Goal: Transaction & Acquisition: Purchase product/service

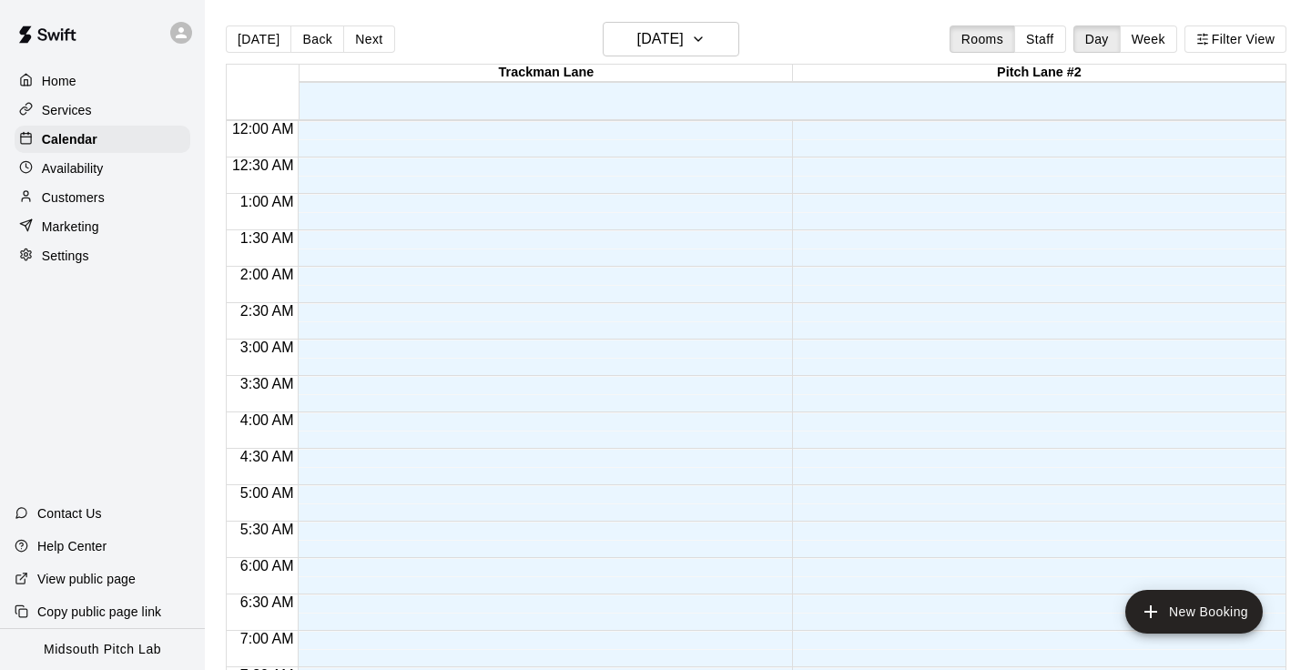
scroll to position [1124, 0]
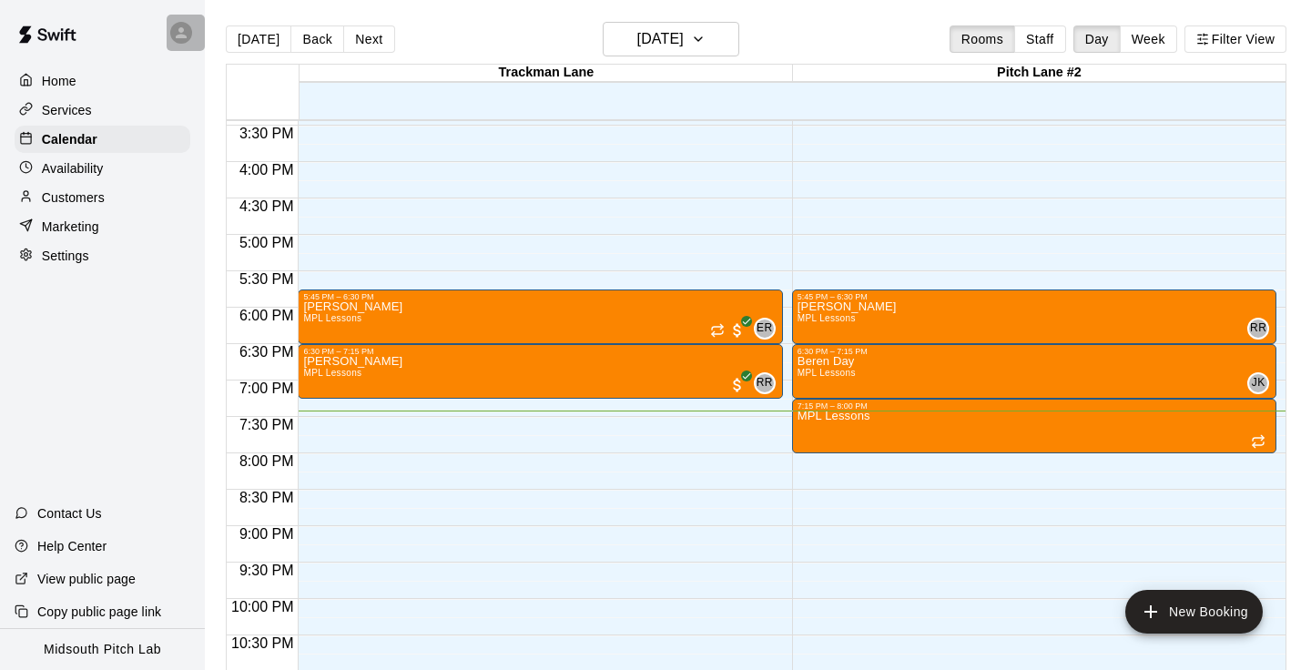
click at [178, 28] on icon at bounding box center [181, 33] width 16 height 16
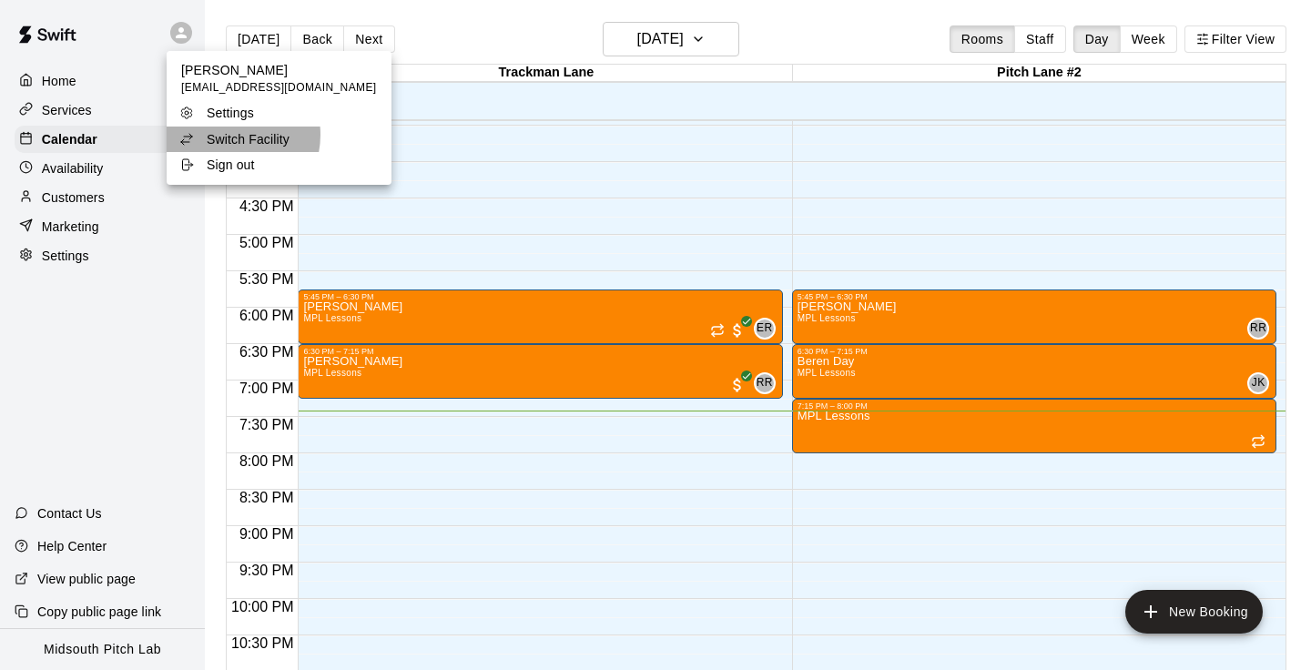
click at [228, 135] on p "Switch Facility" at bounding box center [248, 139] width 83 height 18
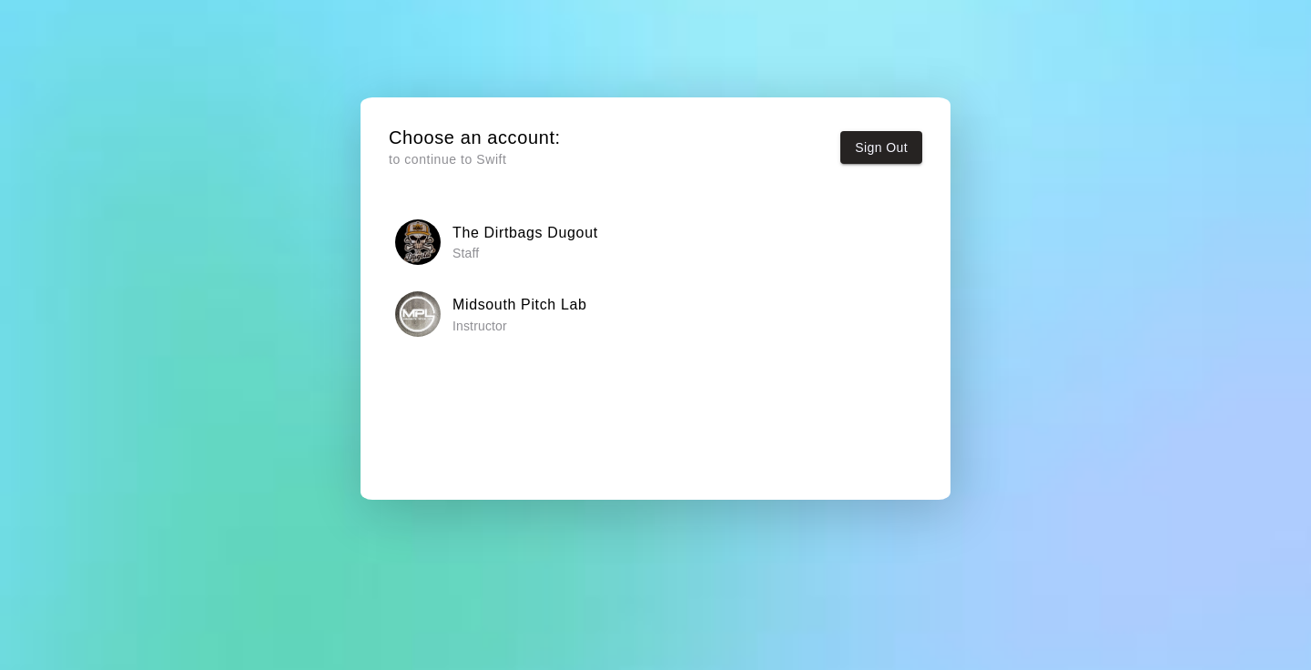
click at [491, 253] on p "Staff" at bounding box center [525, 253] width 146 height 18
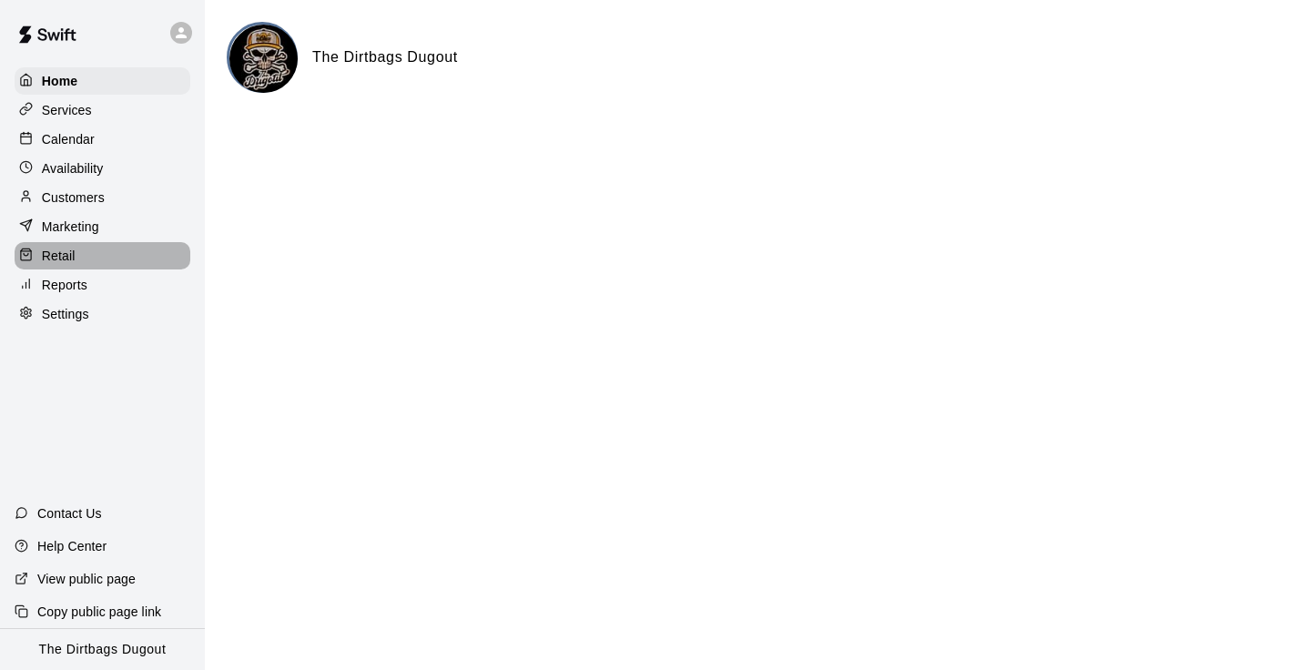
click at [79, 244] on div "Retail" at bounding box center [103, 255] width 176 height 27
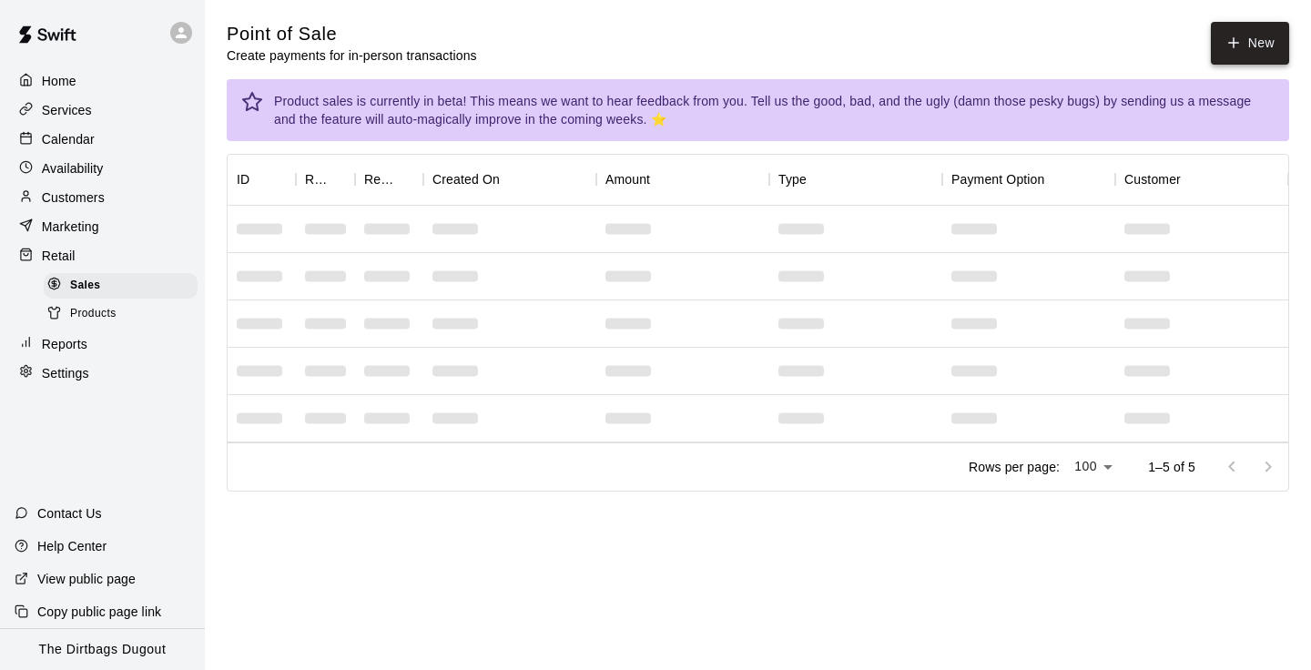
click at [1236, 46] on icon "button" at bounding box center [1233, 43] width 16 height 16
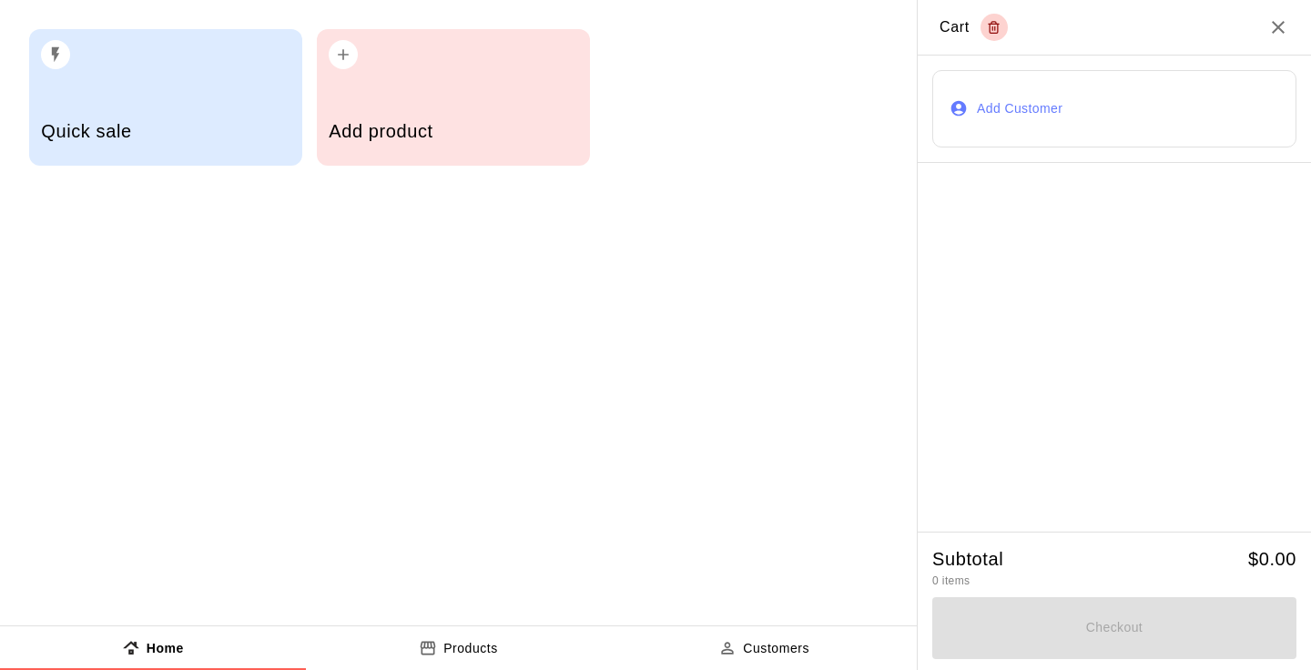
click at [501, 82] on div "Add product" at bounding box center [453, 97] width 273 height 137
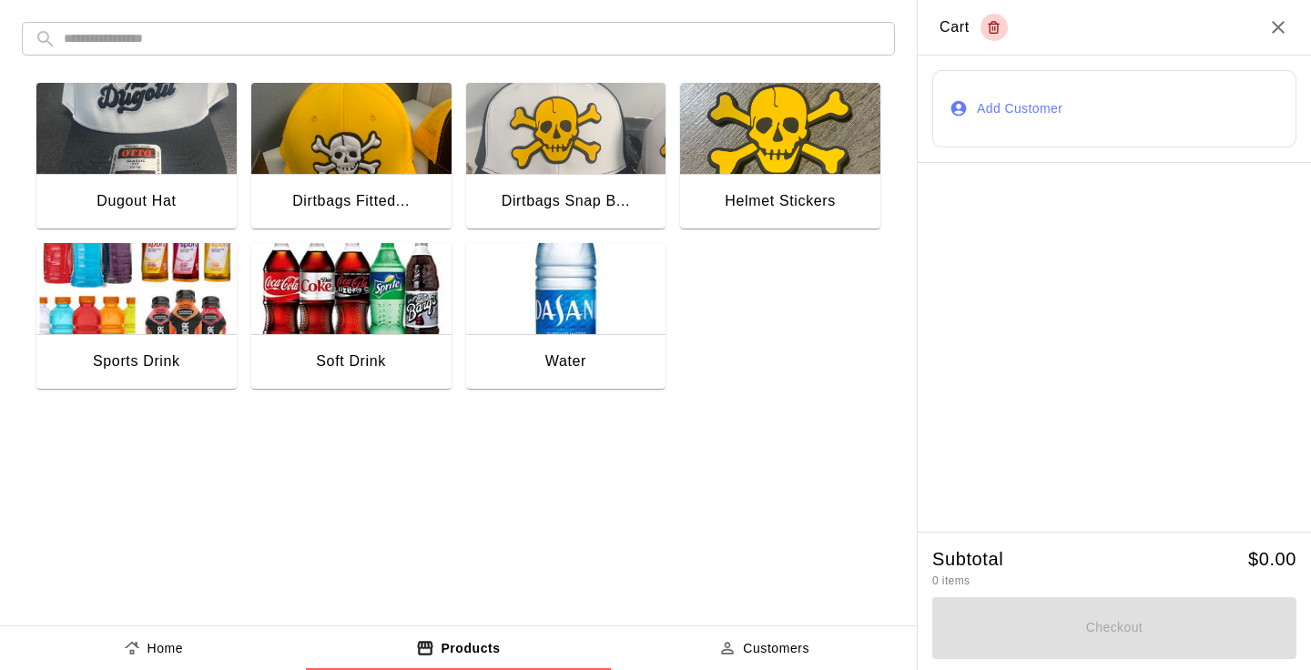
click at [173, 315] on img "button" at bounding box center [136, 288] width 200 height 91
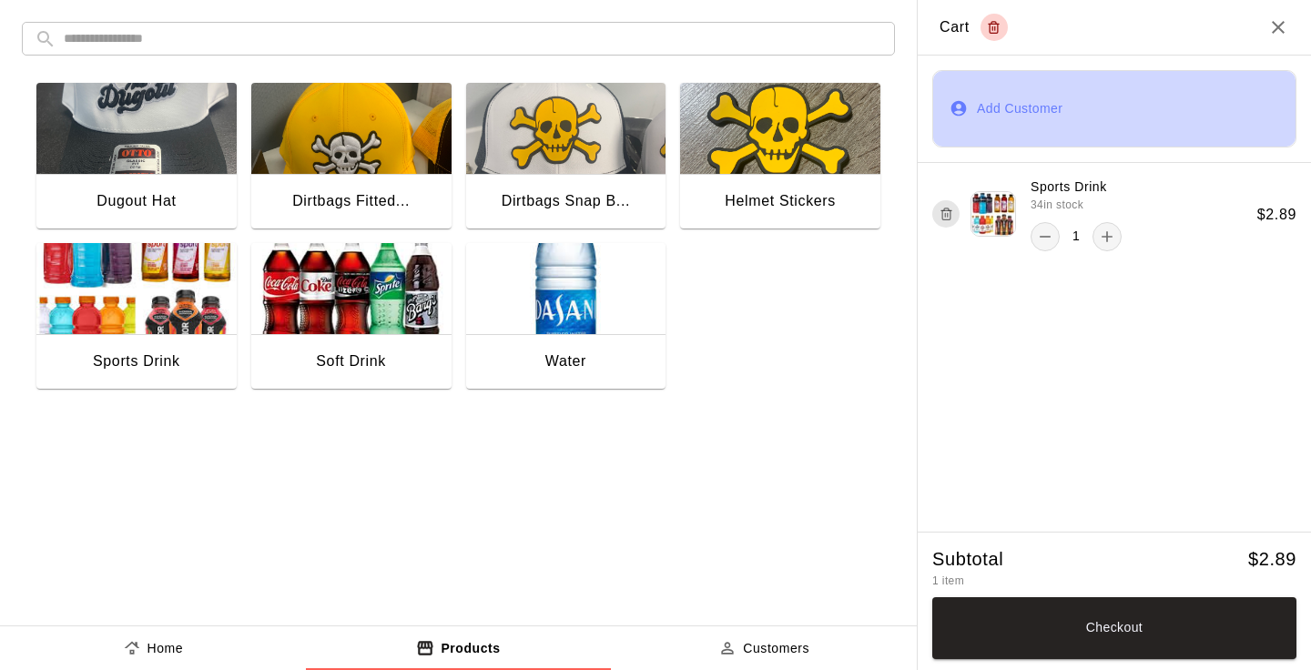
click at [1039, 128] on button "Add Customer" at bounding box center [1114, 108] width 364 height 77
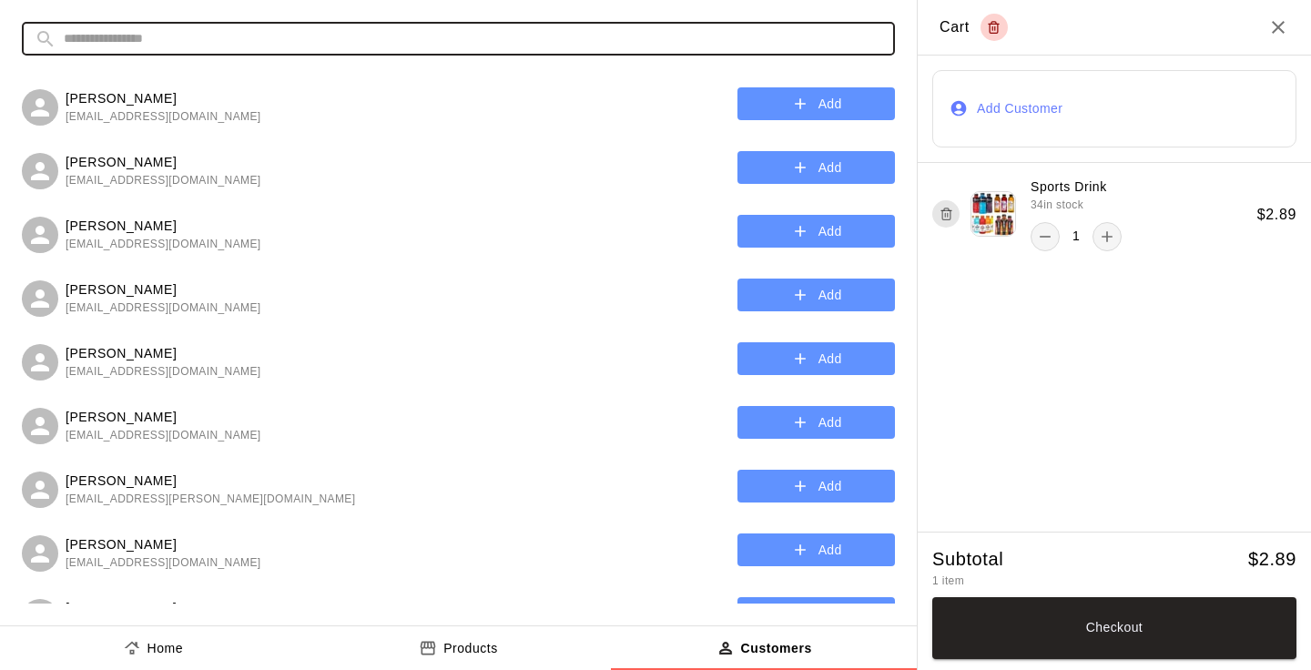
click at [644, 36] on input "text" at bounding box center [473, 39] width 818 height 34
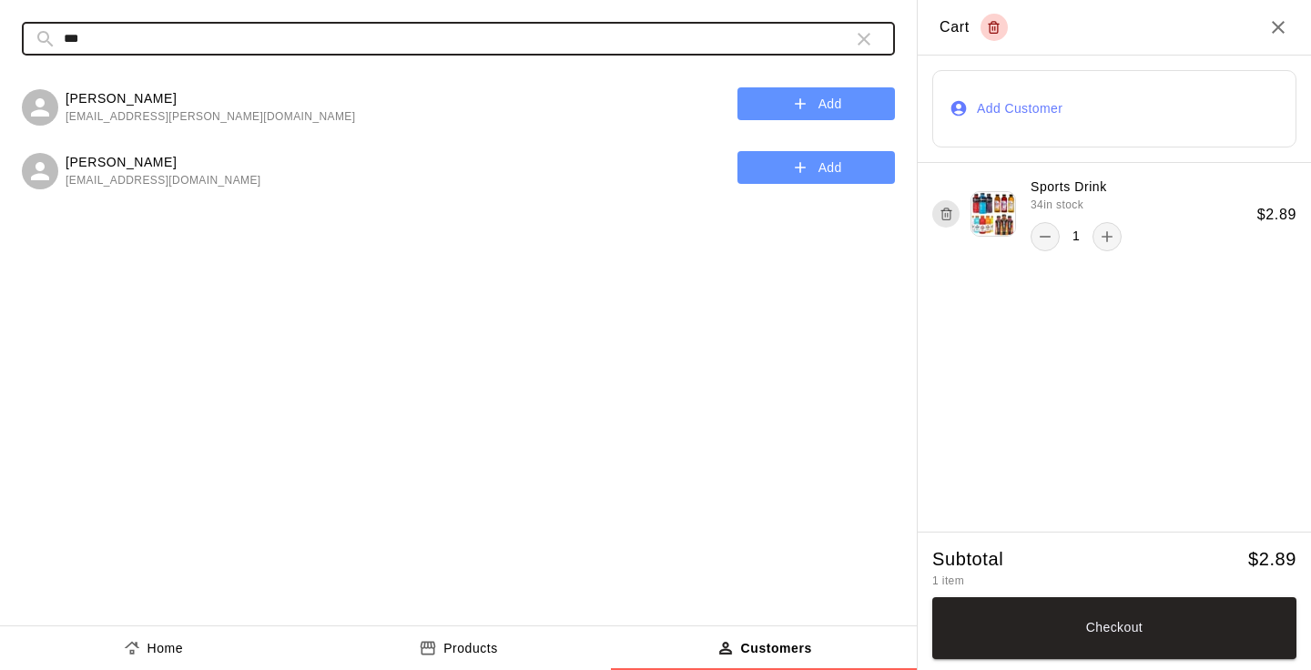
type input "***"
click at [835, 168] on button "Add" at bounding box center [815, 168] width 157 height 34
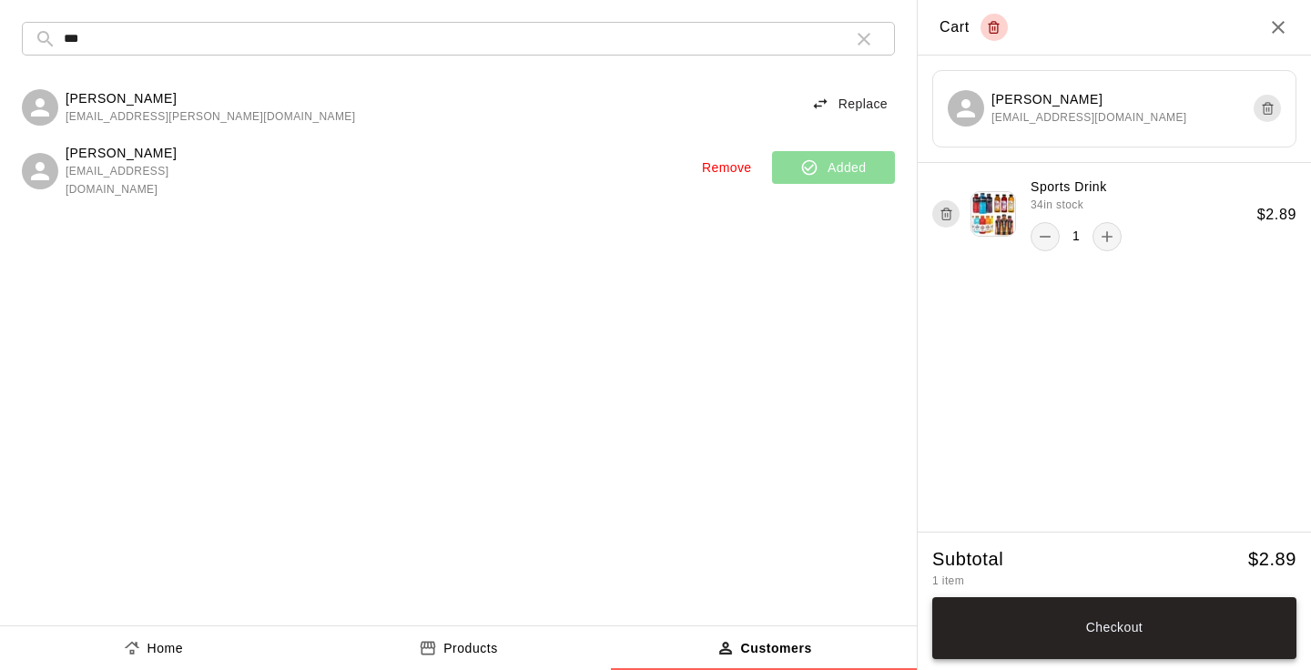
click at [1084, 645] on button "Checkout" at bounding box center [1114, 628] width 364 height 62
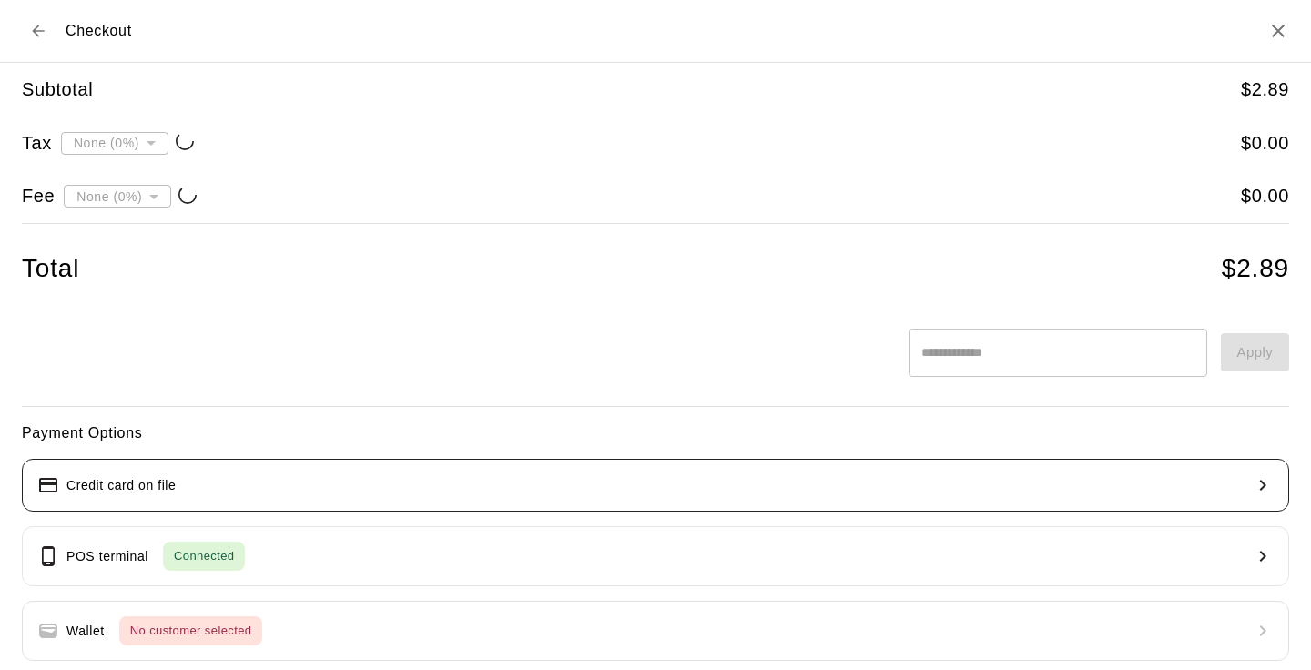
type input "**********"
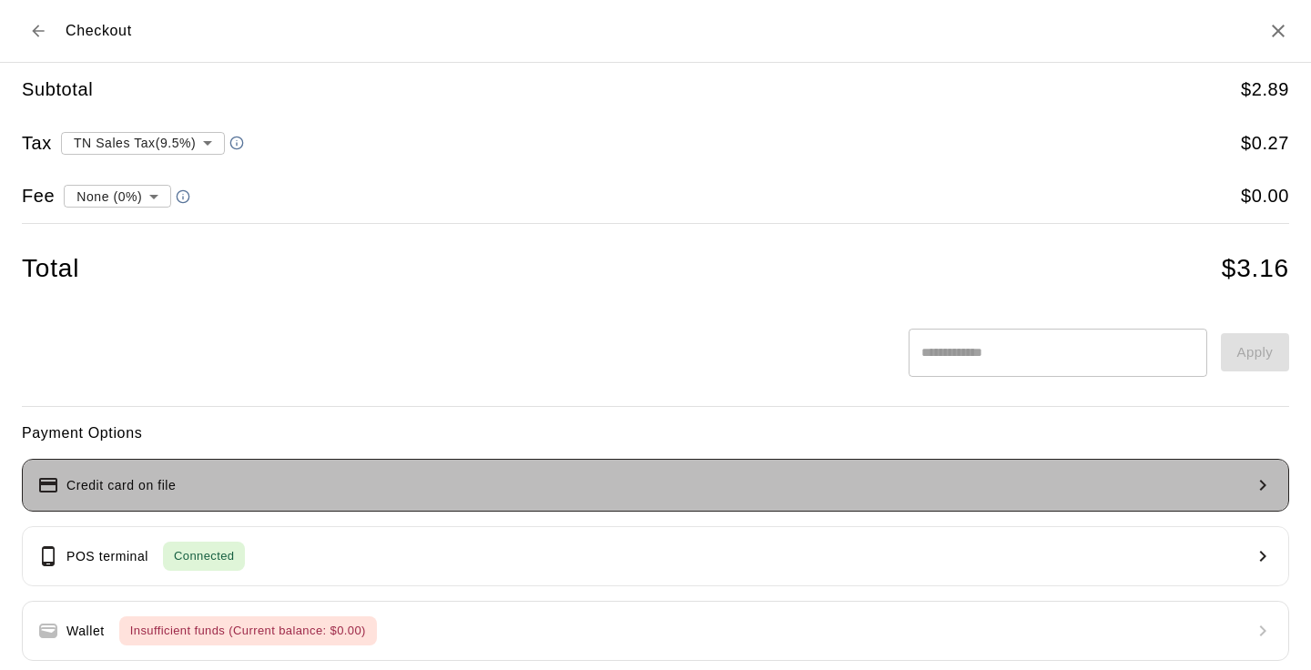
click at [227, 498] on button "Credit card on file" at bounding box center [655, 485] width 1267 height 53
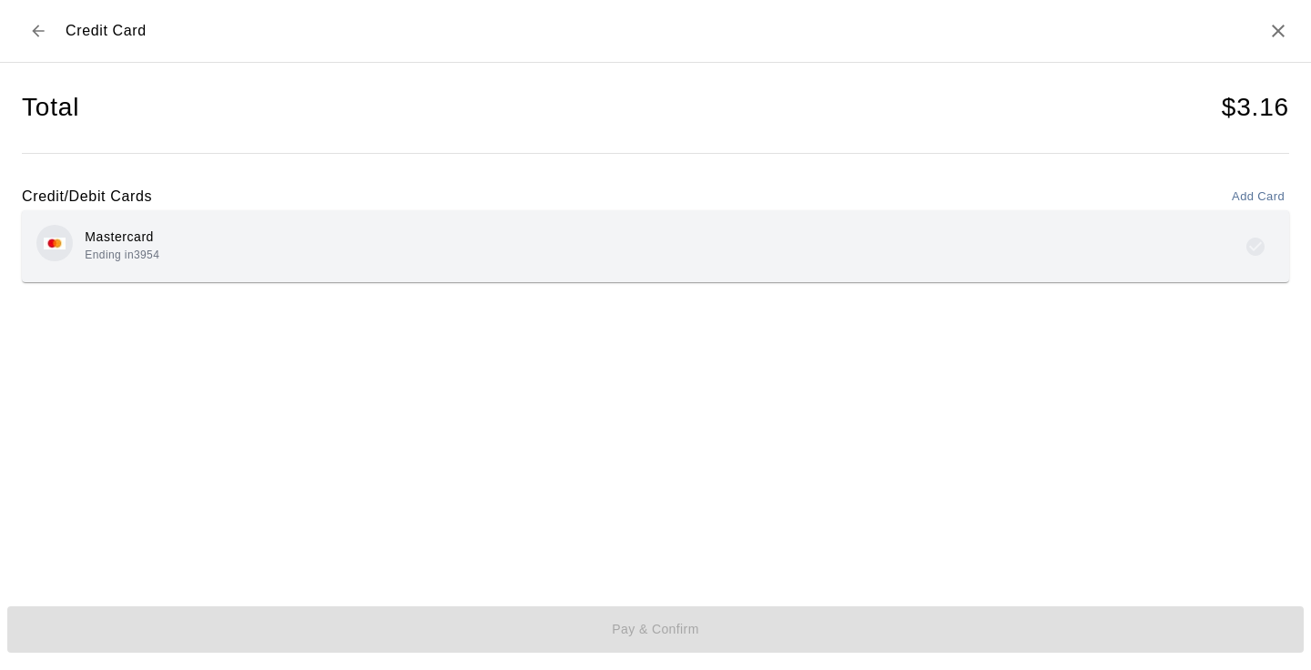
click at [507, 249] on div "Mastercard Ending in 3954" at bounding box center [655, 246] width 1238 height 43
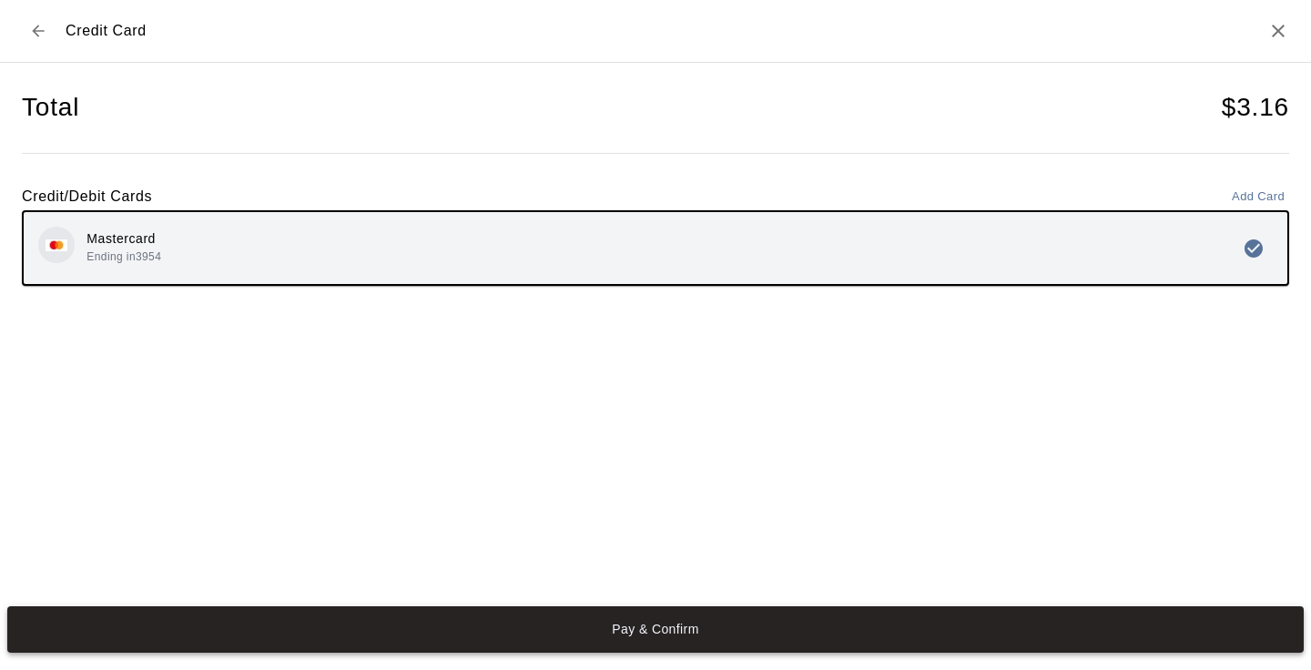
click at [715, 637] on button "Pay & Confirm" at bounding box center [655, 629] width 1296 height 47
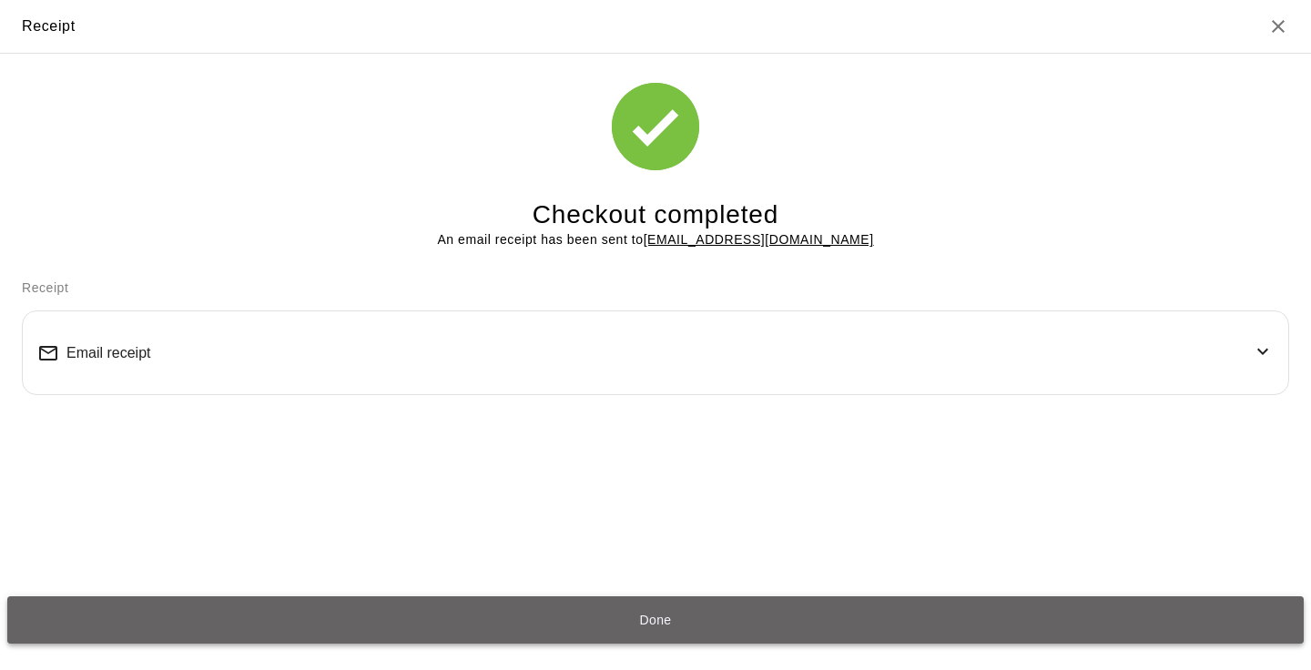
click at [249, 618] on button "Done" at bounding box center [655, 619] width 1296 height 47
